Goal: Navigation & Orientation: Find specific page/section

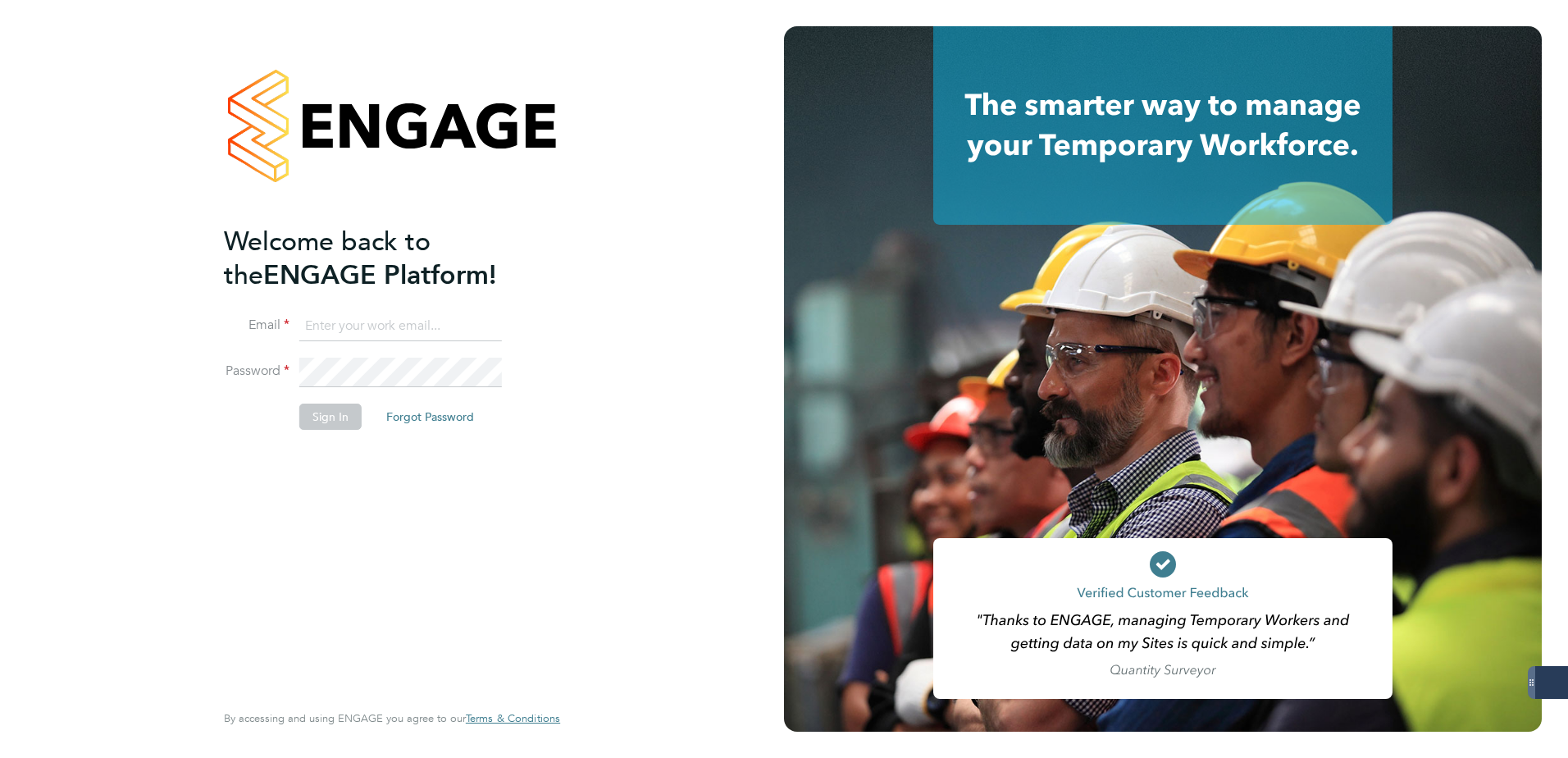
type input "[PERSON_NAME][DOMAIN_NAME][EMAIL_ADDRESS][PERSON_NAME][DOMAIN_NAME]"
click at [324, 412] on button "Sign In" at bounding box center [330, 416] width 62 height 26
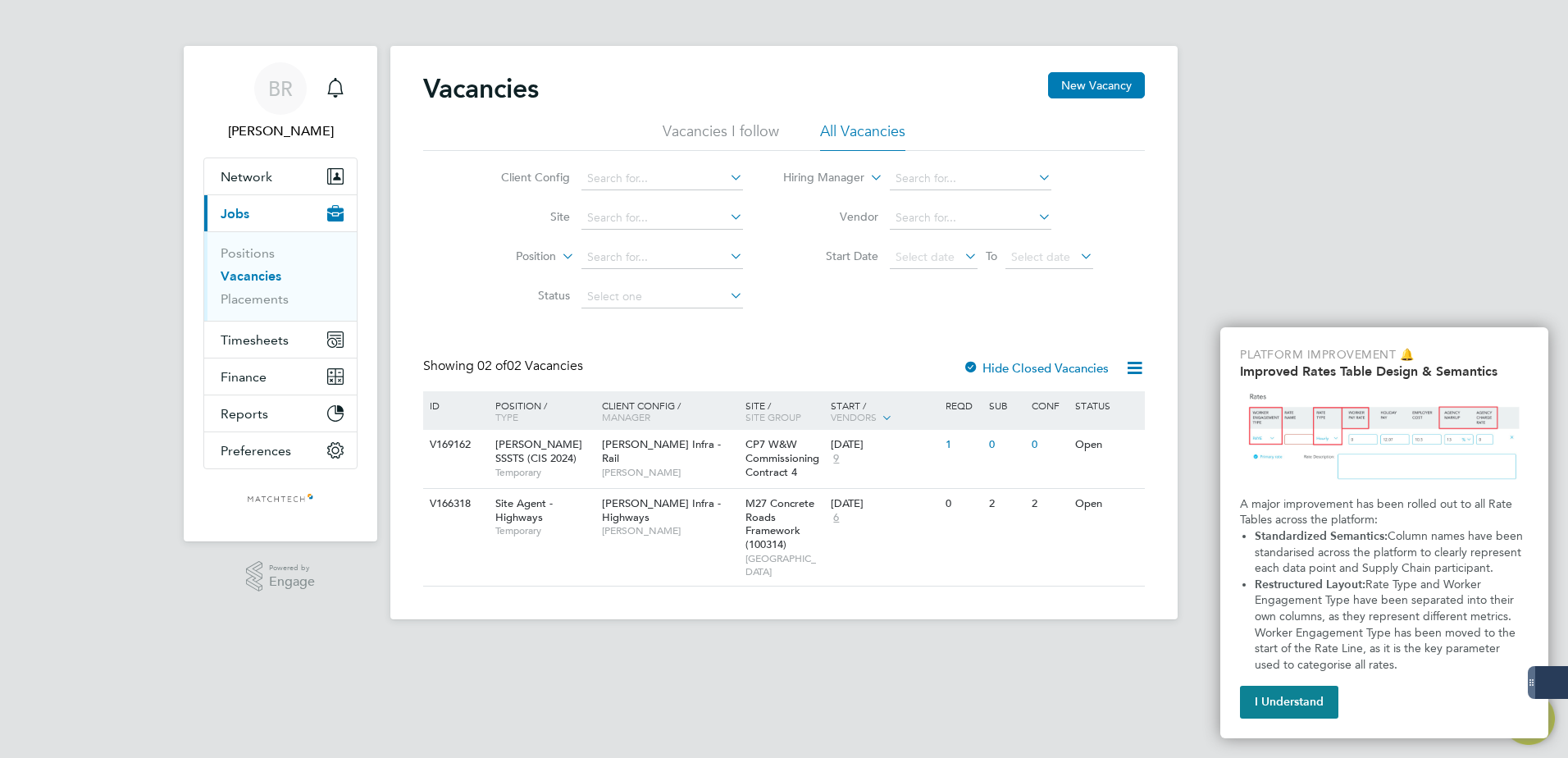
click at [251, 273] on link "Vacancies" at bounding box center [250, 276] width 60 height 15
click at [253, 253] on link "Positions" at bounding box center [247, 253] width 55 height 15
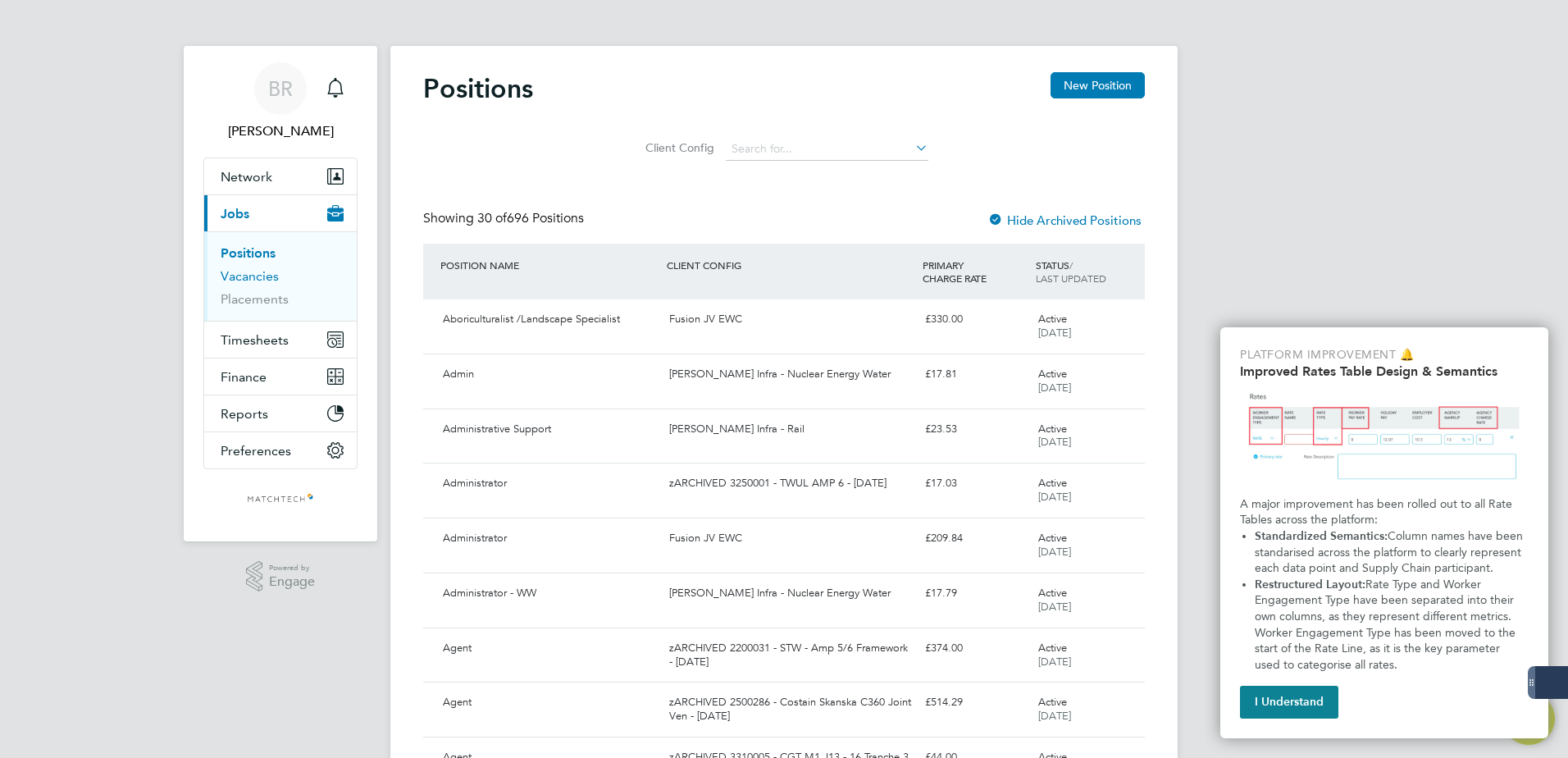
click at [260, 277] on link "Vacancies" at bounding box center [249, 276] width 58 height 15
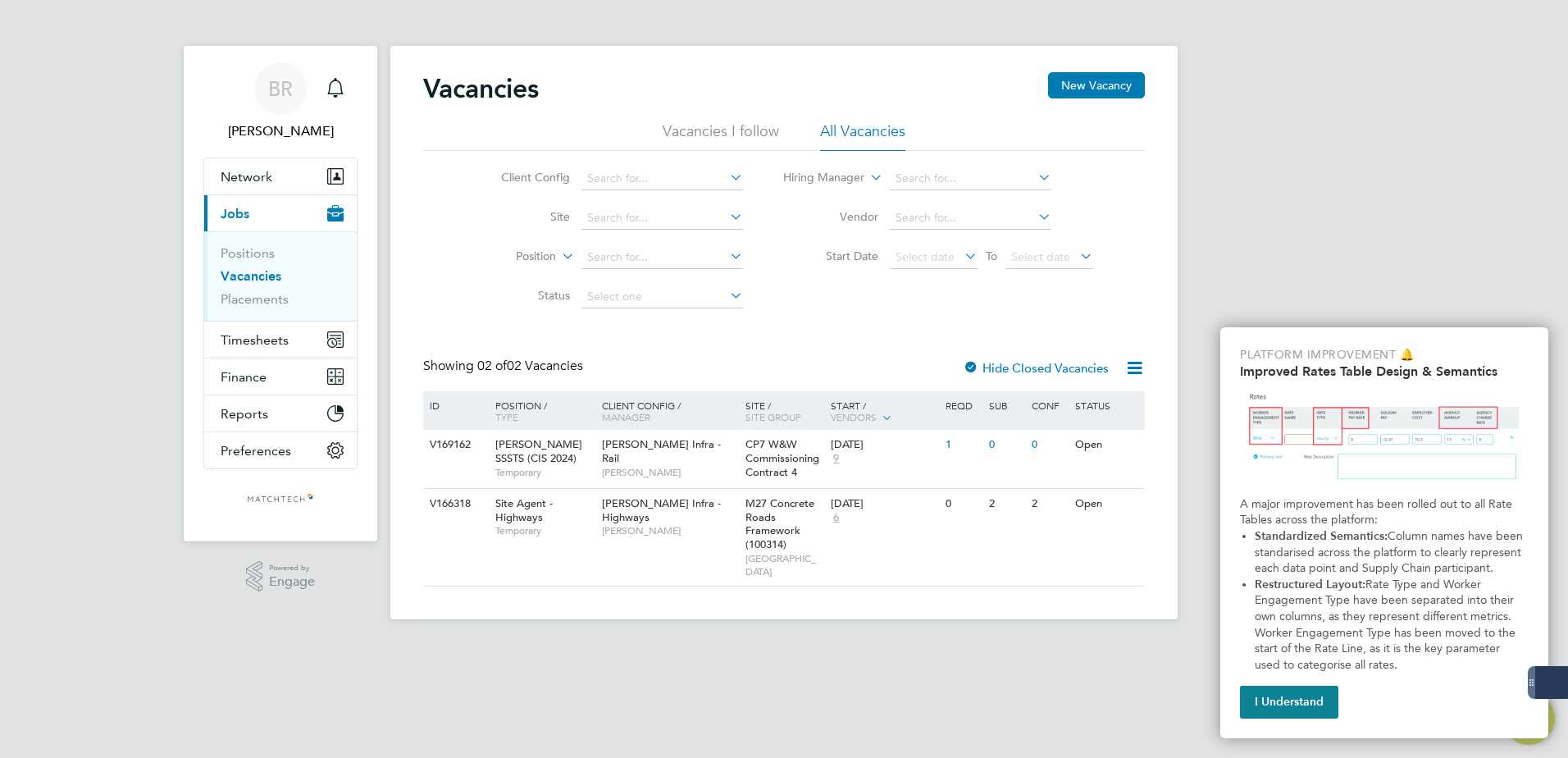
click at [254, 222] on button "Current page: Jobs" at bounding box center [280, 213] width 152 height 36
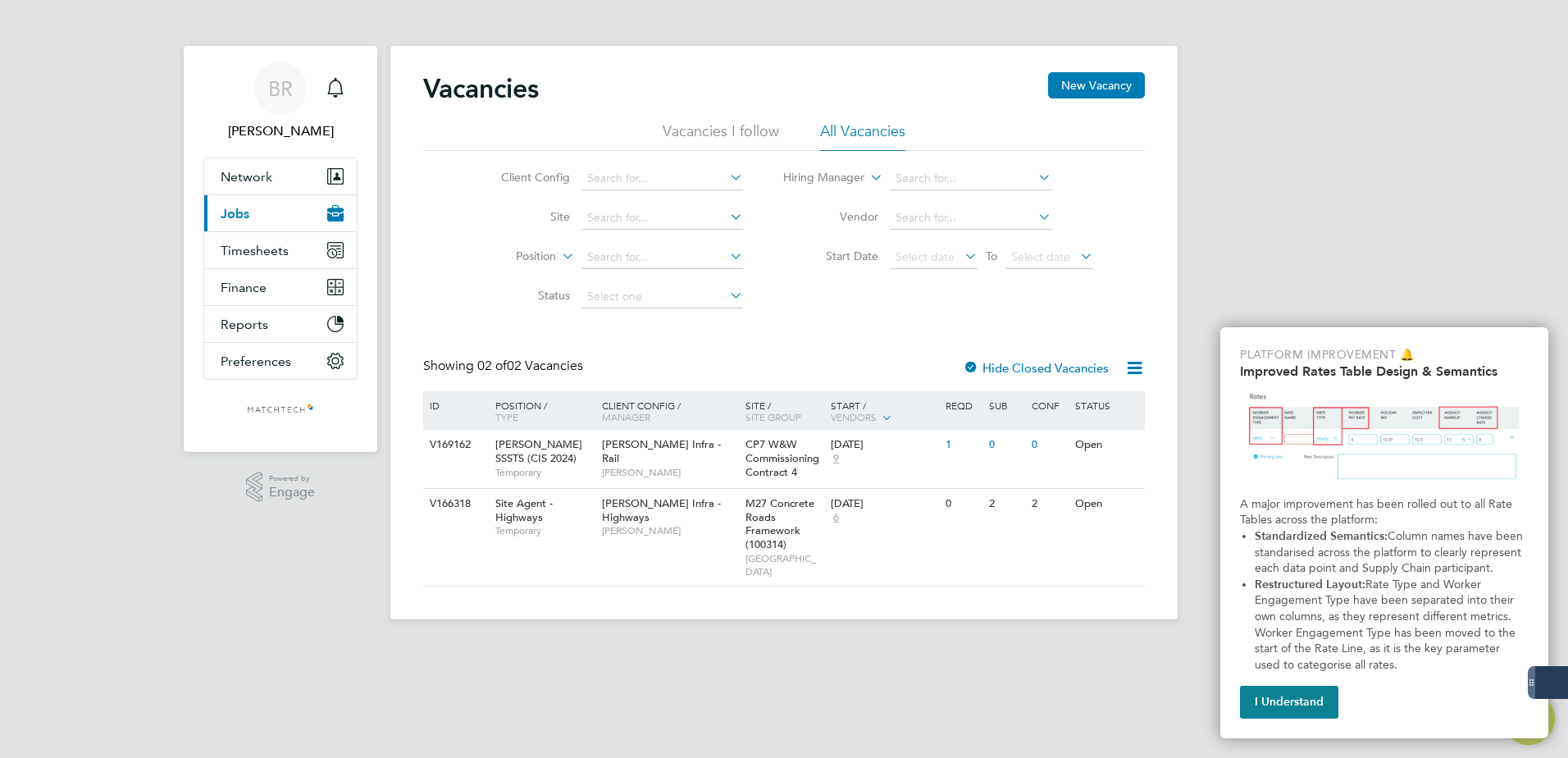
click at [249, 214] on span "Jobs" at bounding box center [235, 213] width 29 height 15
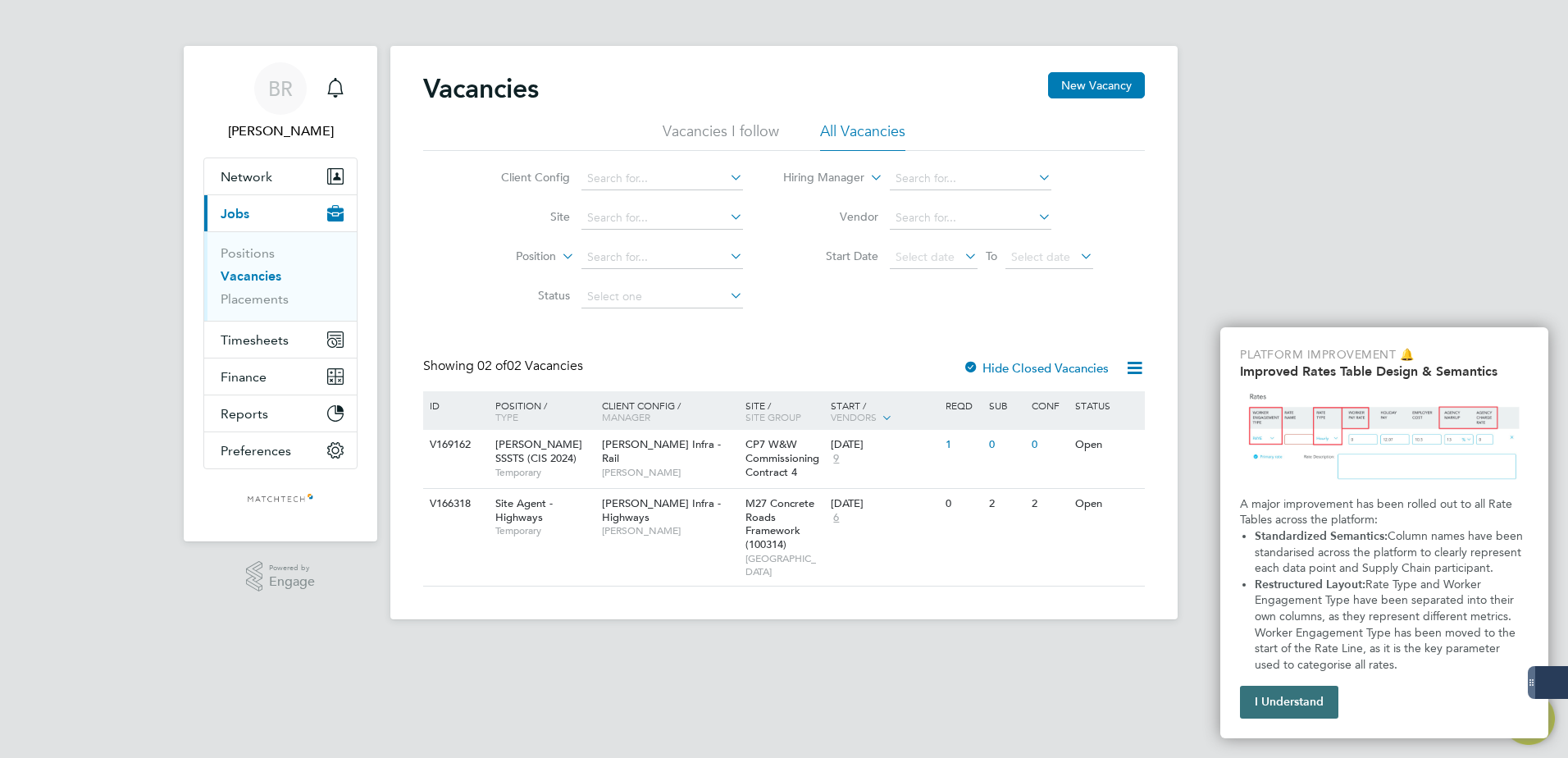
click at [1290, 690] on button "I Understand" at bounding box center [1288, 702] width 99 height 33
